Goal: Find specific page/section: Find specific page/section

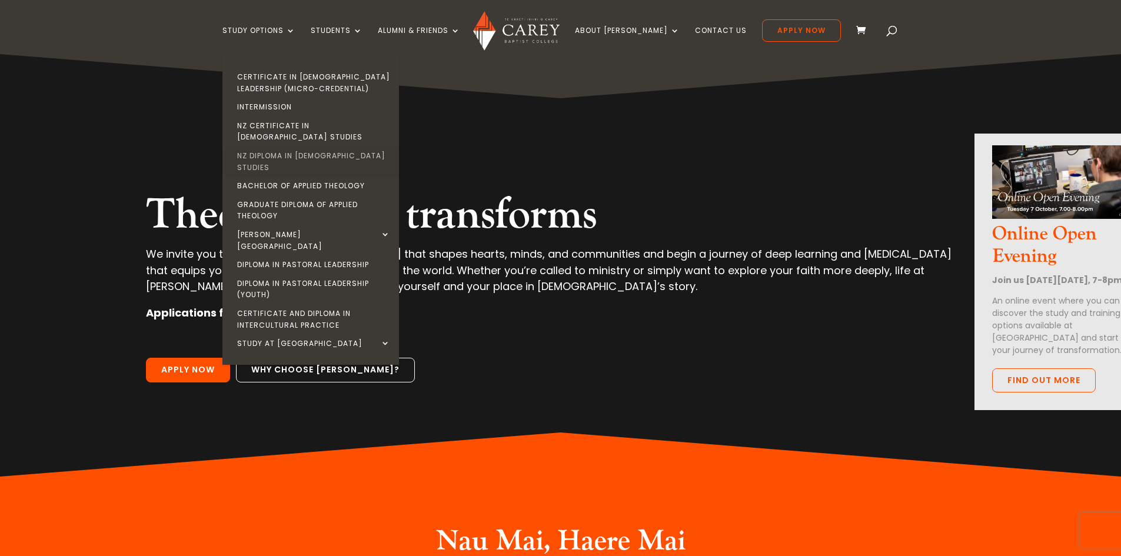
click at [359, 147] on link "NZ Diploma in [DEMOGRAPHIC_DATA] Studies" at bounding box center [313, 162] width 177 height 30
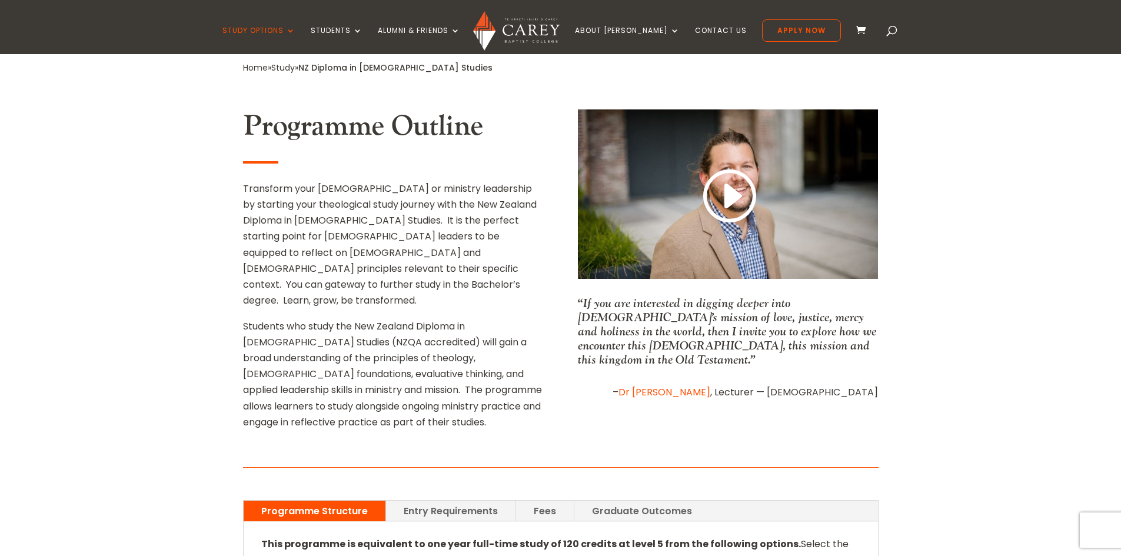
scroll to position [412, 0]
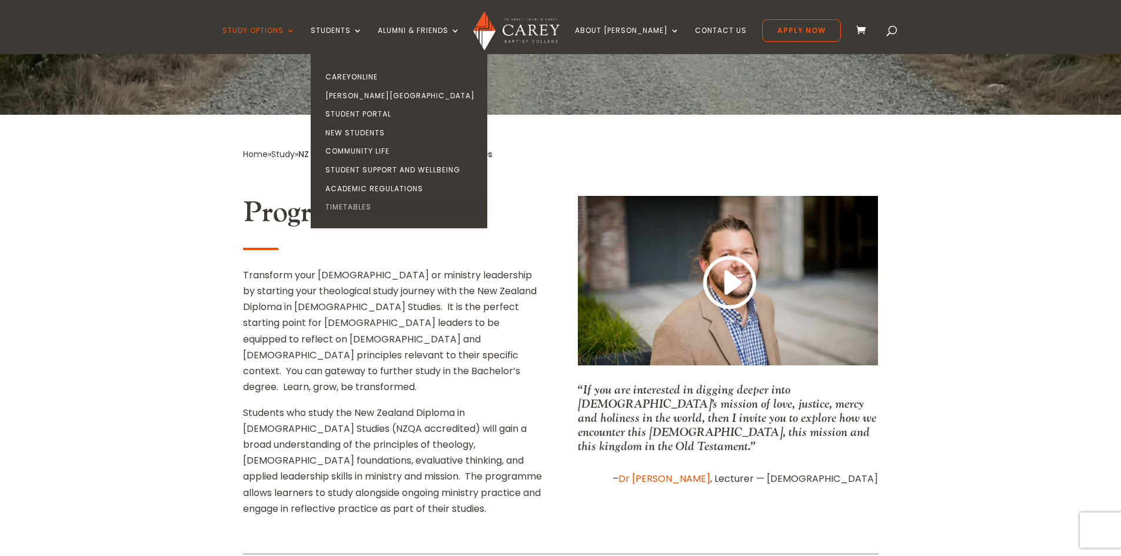
click at [379, 204] on link "Timetables" at bounding box center [402, 207] width 177 height 19
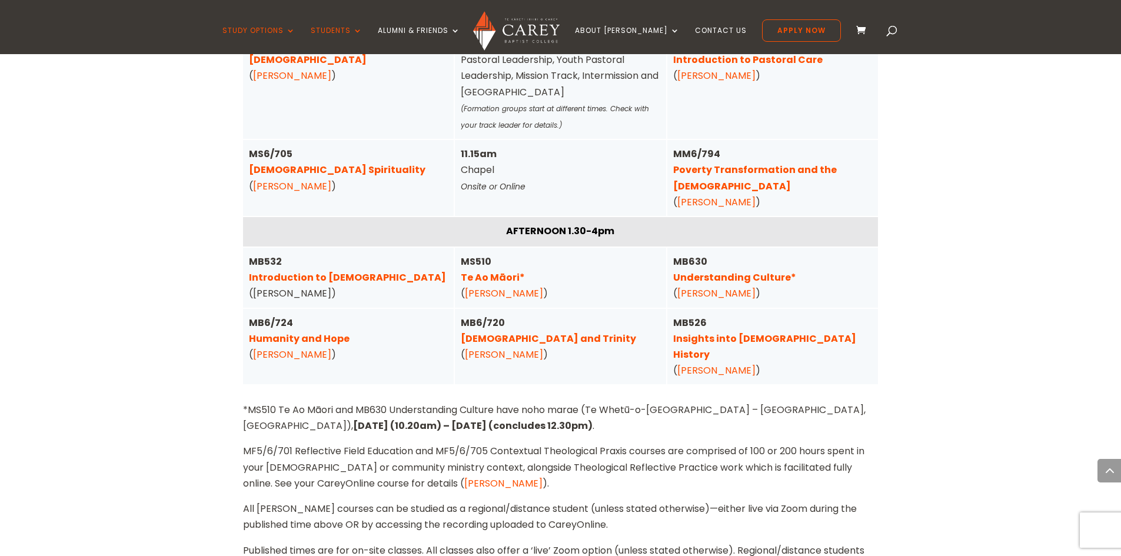
scroll to position [2942, 0]
